Goal: Check status: Check status

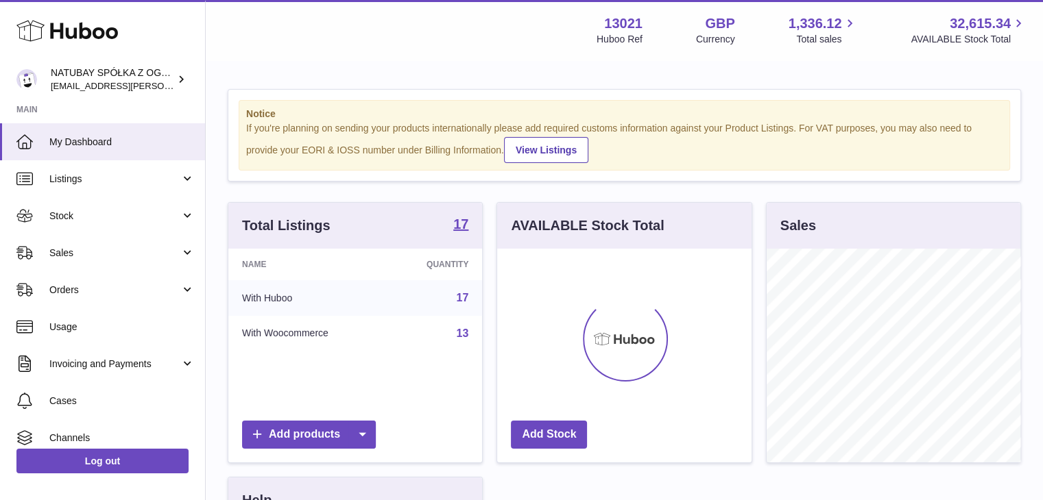
scroll to position [214, 254]
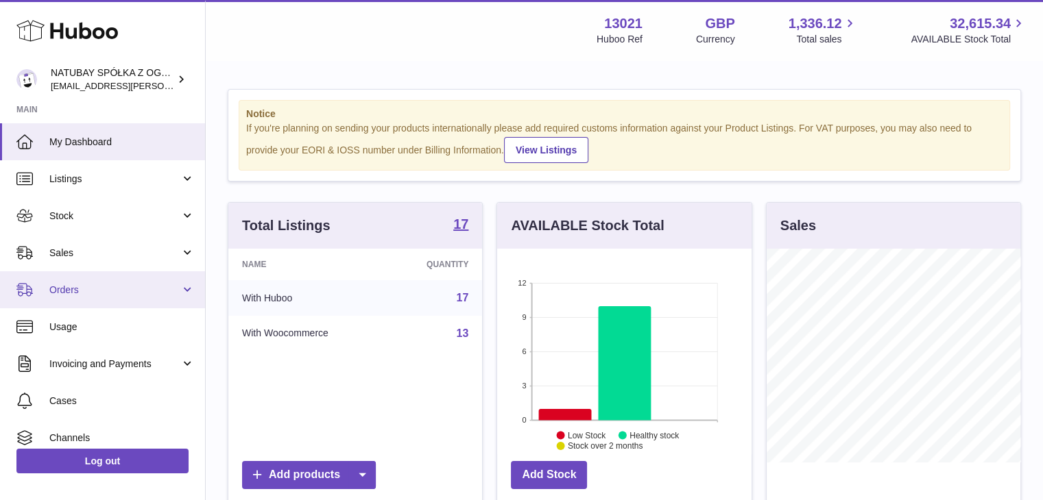
click at [82, 286] on span "Orders" at bounding box center [114, 290] width 131 height 13
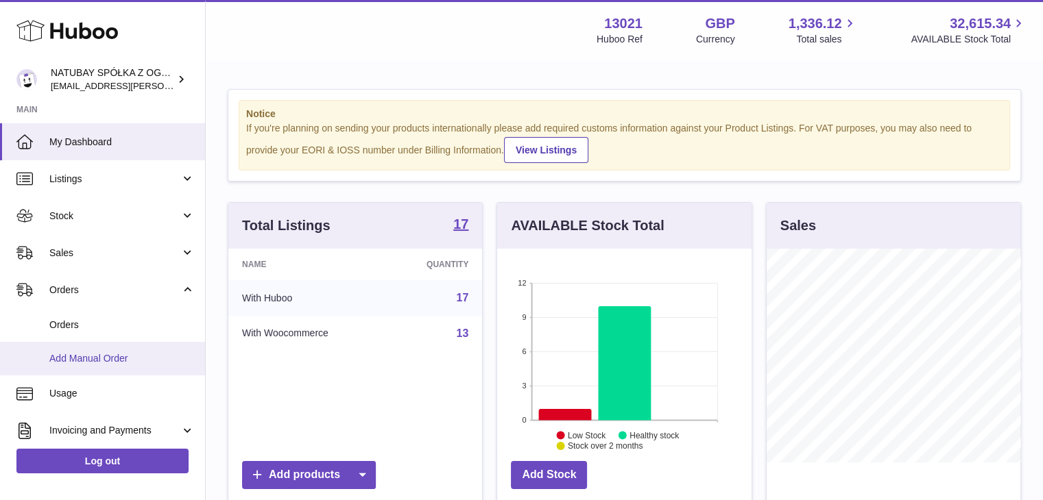
click at [87, 346] on link "Add Manual Order" at bounding box center [102, 359] width 205 height 34
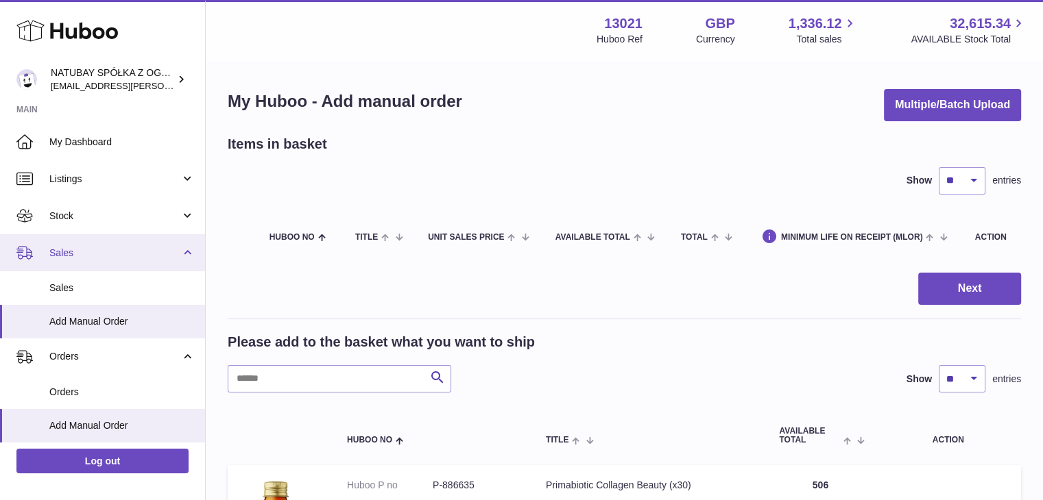
click at [95, 261] on link "Sales" at bounding box center [102, 252] width 205 height 37
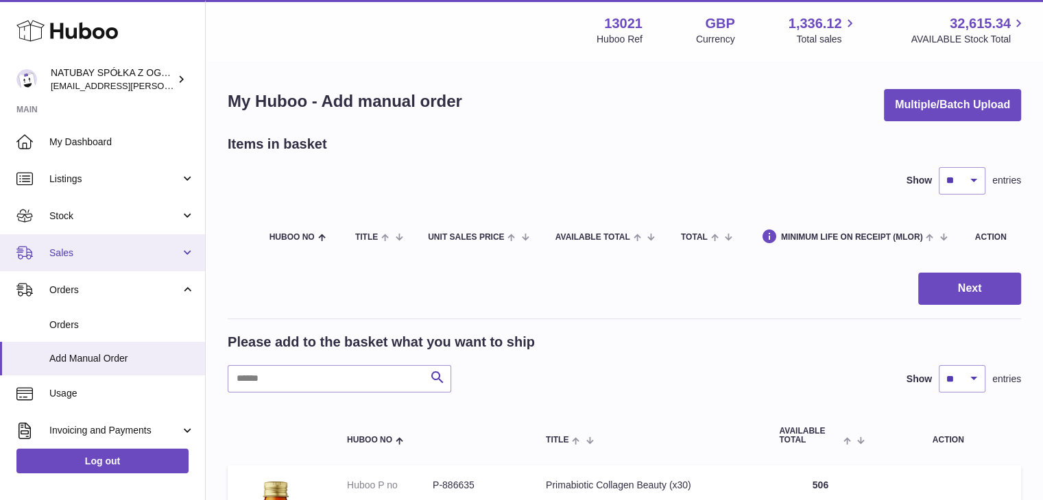
click at [112, 261] on link "Sales" at bounding box center [102, 252] width 205 height 37
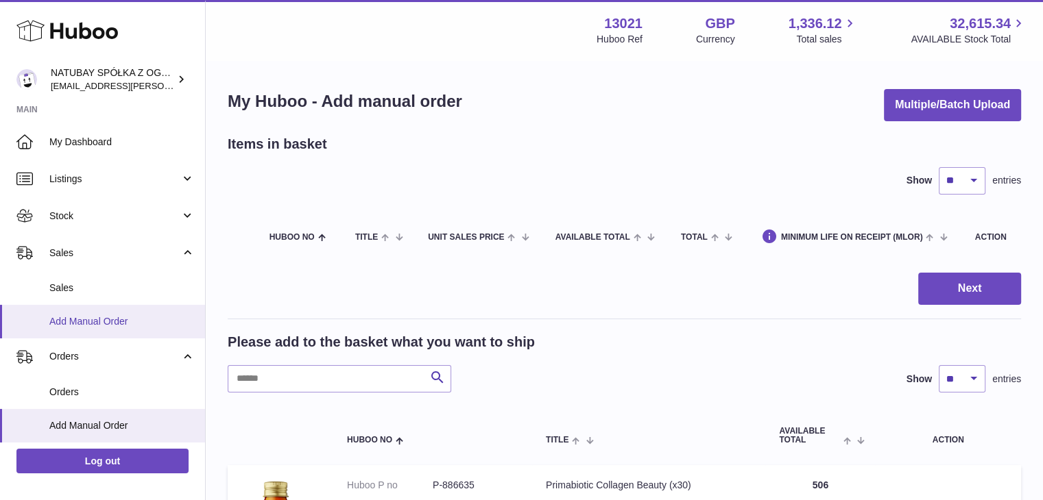
click at [93, 316] on span "Add Manual Order" at bounding box center [121, 321] width 145 height 13
click at [93, 286] on span "Sales" at bounding box center [121, 288] width 145 height 13
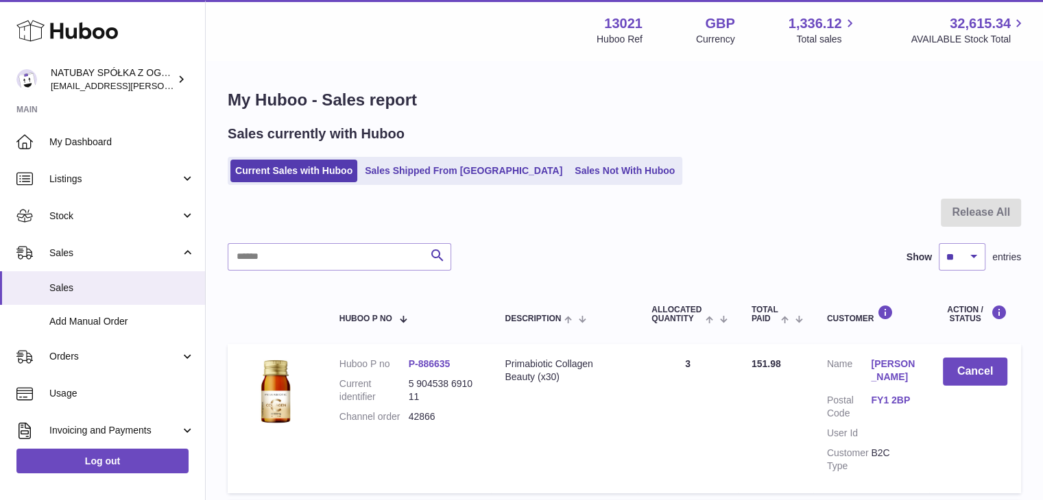
click at [404, 171] on link "Sales Shipped From [GEOGRAPHIC_DATA]" at bounding box center [463, 171] width 207 height 23
drag, startPoint x: 407, startPoint y: 152, endPoint x: 407, endPoint y: 160, distance: 8.9
click at [407, 156] on div "Sales currently with Huboo Current Sales with Huboo Sales Shipped From [GEOGRAP…" at bounding box center [624, 155] width 793 height 60
click at [407, 166] on link "Sales Shipped From [GEOGRAPHIC_DATA]" at bounding box center [463, 171] width 207 height 23
click at [413, 166] on link "Sales Shipped From [GEOGRAPHIC_DATA]" at bounding box center [463, 171] width 207 height 23
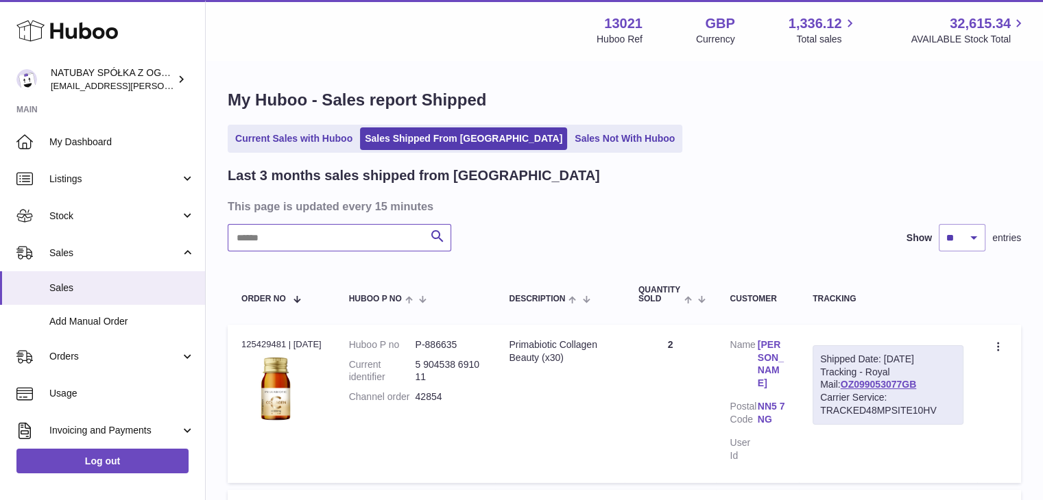
click at [342, 243] on input "text" at bounding box center [339, 237] width 223 height 27
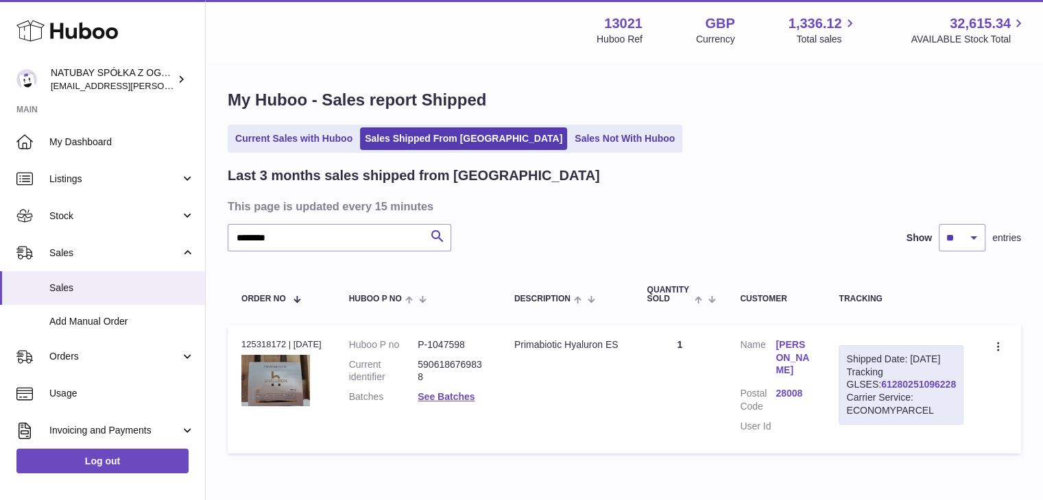
click at [897, 390] on link "61280251096228" at bounding box center [918, 384] width 75 height 11
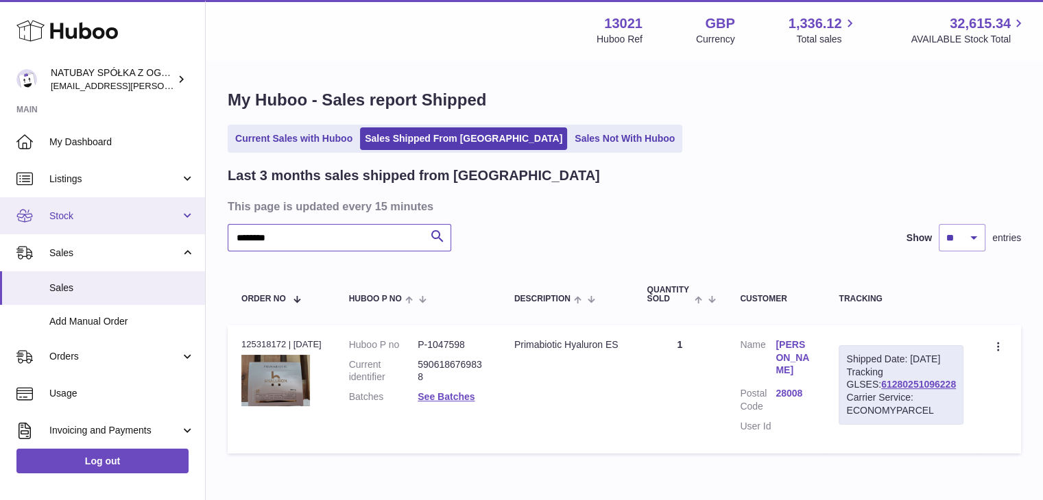
drag, startPoint x: 288, startPoint y: 234, endPoint x: 184, endPoint y: 220, distance: 104.5
click at [184, 220] on div "Huboo NATUBAY SPÓŁKA Z OGRANICZONĄ ODPOWIEDZIALNOŚCIĄ [EMAIL_ADDRESS][PERSON_NA…" at bounding box center [521, 284] width 1043 height 569
paste input "**********"
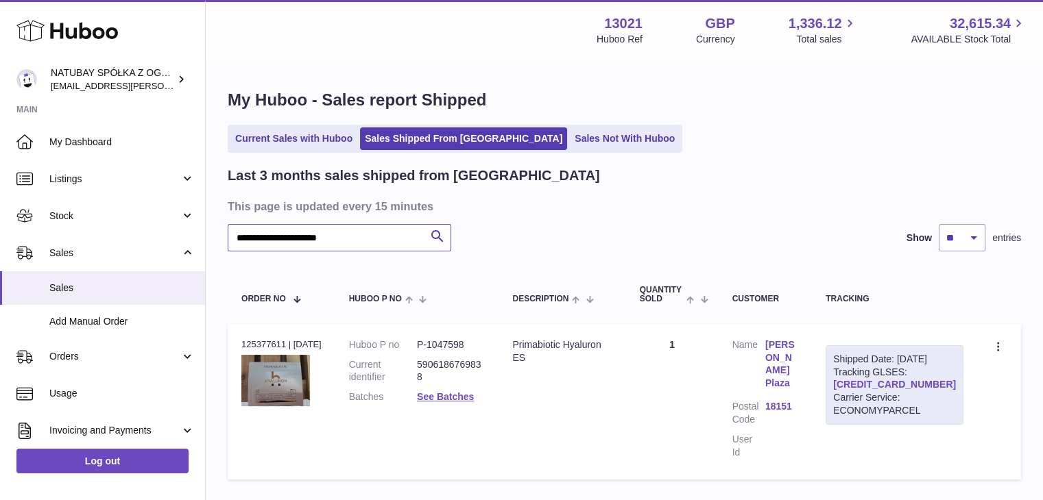
type input "**********"
click at [899, 390] on link "61280251316380" at bounding box center [894, 384] width 123 height 11
